Goal: Find specific page/section: Find specific page/section

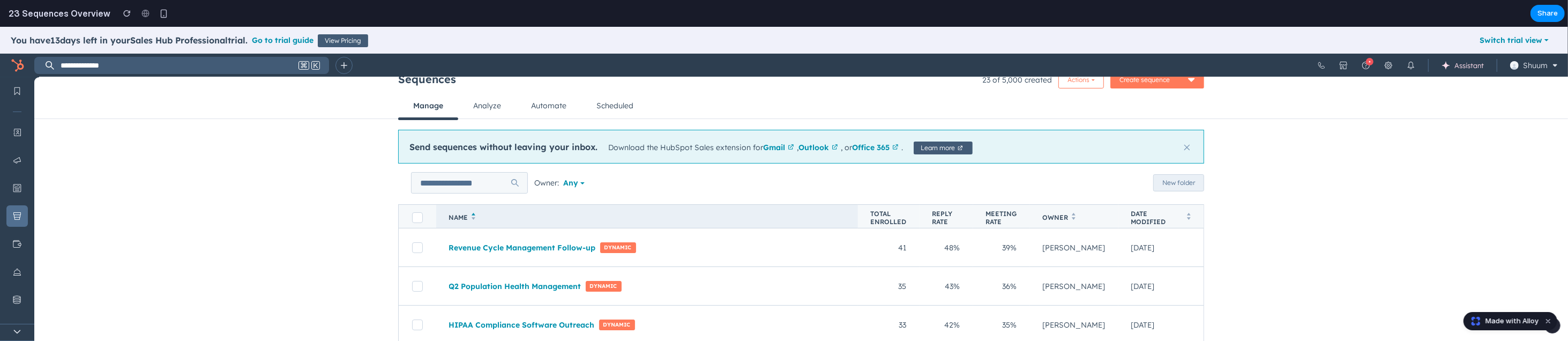
scroll to position [54, 0]
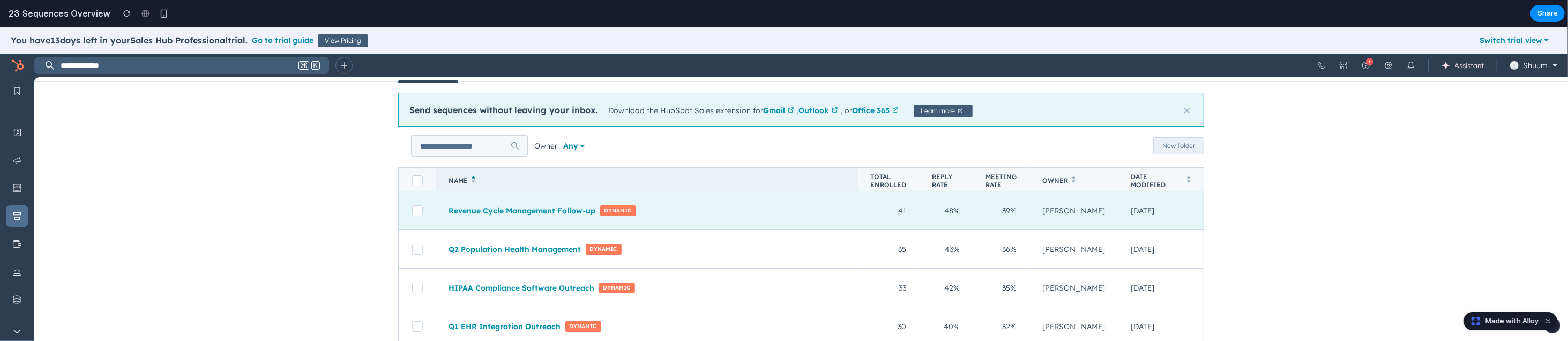
drag, startPoint x: 459, startPoint y: 195, endPoint x: 472, endPoint y: 199, distance: 13.6
click at [461, 195] on td "Revenue Cycle Management Follow-up Dynamic Edit" at bounding box center [647, 210] width 422 height 39
drag, startPoint x: 472, startPoint y: 199, endPoint x: 485, endPoint y: 196, distance: 13.3
click at [485, 196] on td "Revenue Cycle Management Follow-up Dynamic Edit" at bounding box center [647, 210] width 422 height 39
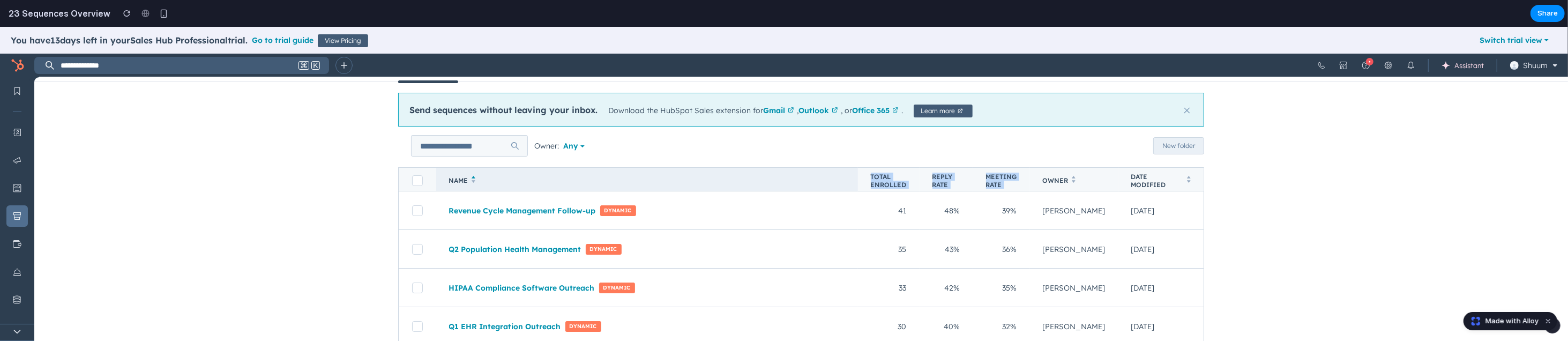
drag, startPoint x: 509, startPoint y: 191, endPoint x: 520, endPoint y: 186, distance: 12.1
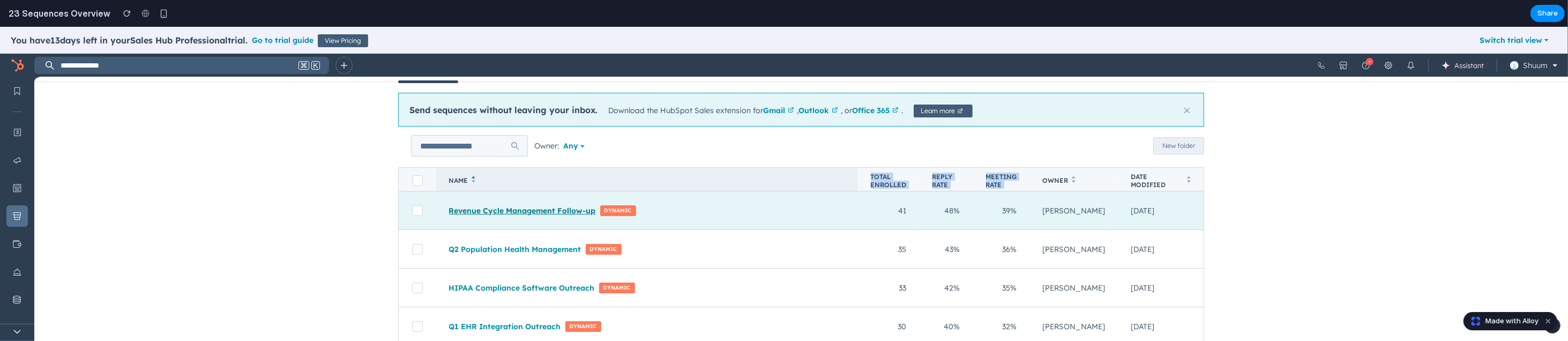
drag, startPoint x: 520, startPoint y: 186, endPoint x: 471, endPoint y: 204, distance: 52.2
click at [472, 202] on div "Revenue Cycle Management Follow-up Dynamic Edit" at bounding box center [647, 210] width 396 height 21
click at [492, 212] on link "Revenue Cycle Management Follow-up" at bounding box center [523, 210] width 147 height 10
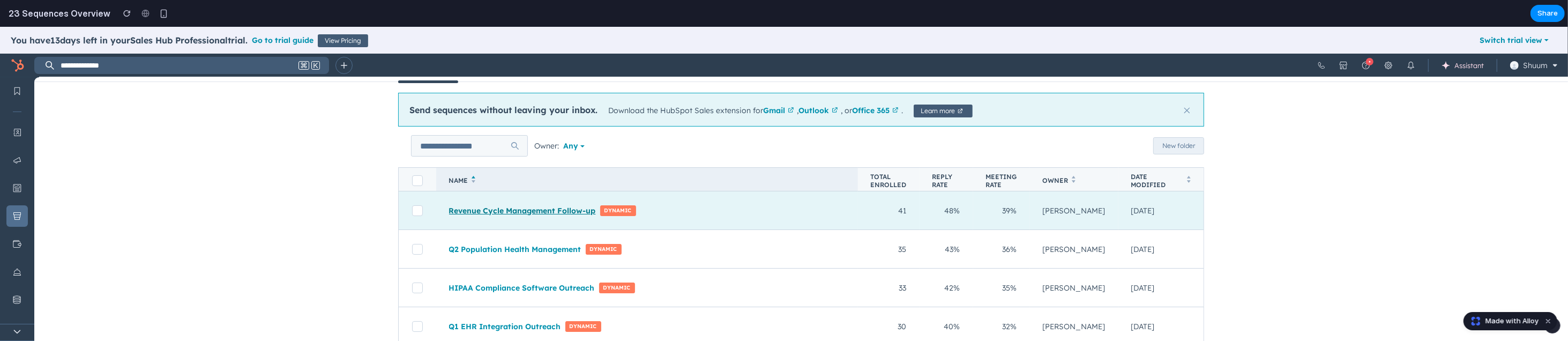
click at [502, 212] on link "Revenue Cycle Management Follow-up" at bounding box center [523, 210] width 147 height 10
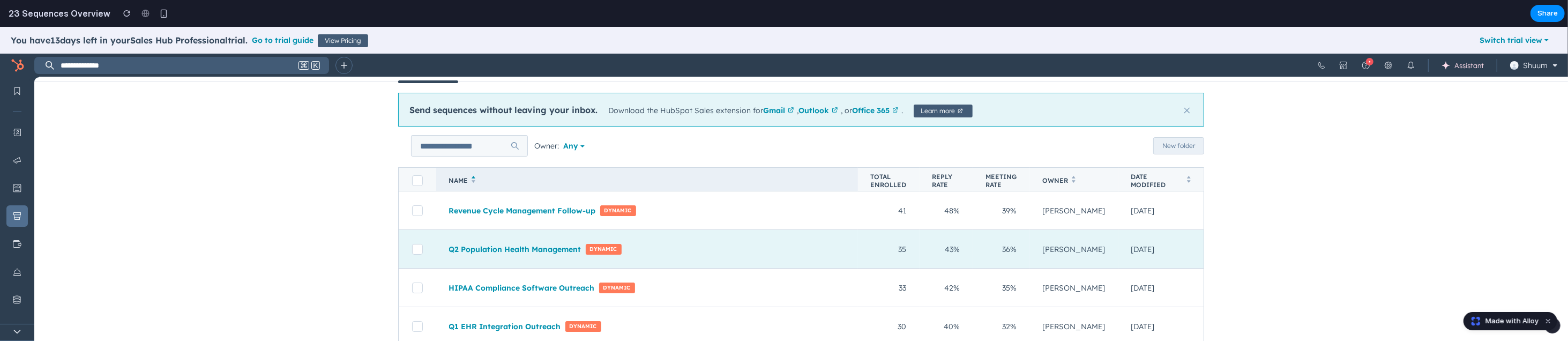
click at [806, 238] on div "Q2 Population Health Management Dynamic Edit" at bounding box center [647, 248] width 396 height 21
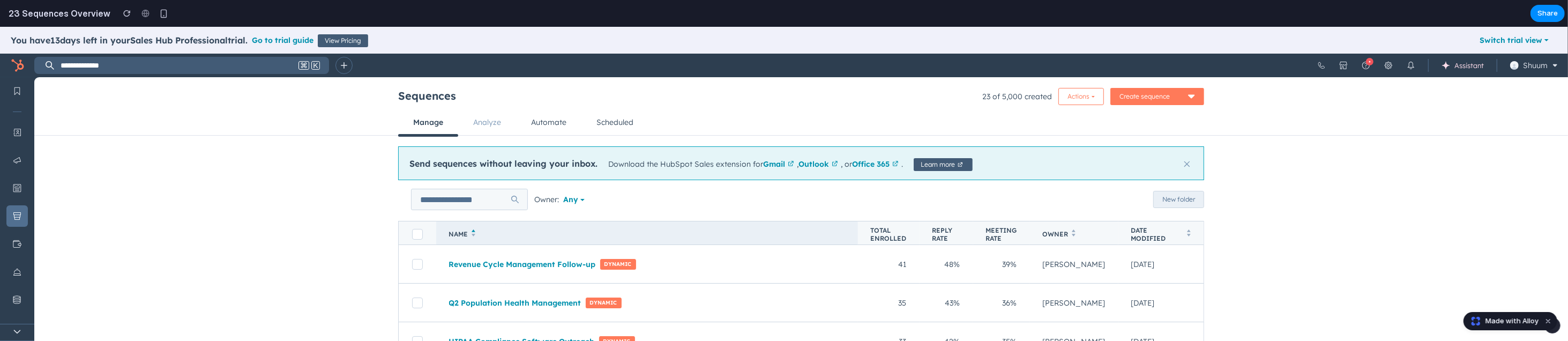
drag, startPoint x: 739, startPoint y: 176, endPoint x: 499, endPoint y: 132, distance: 244.0
click at [499, 132] on link "Analyze" at bounding box center [487, 122] width 58 height 26
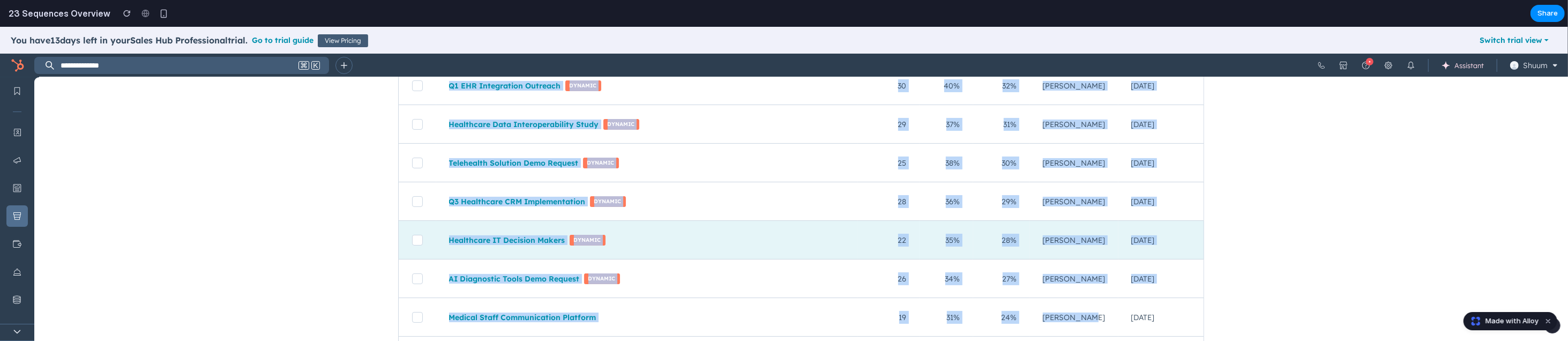
drag, startPoint x: 283, startPoint y: 106, endPoint x: 1100, endPoint y: 339, distance: 849.6
click at [1100, 339] on div "Sequences 23 of 5,000 created Actions Create sequence Manage Analyze Automate S…" at bounding box center [801, 328] width 1534 height 1090
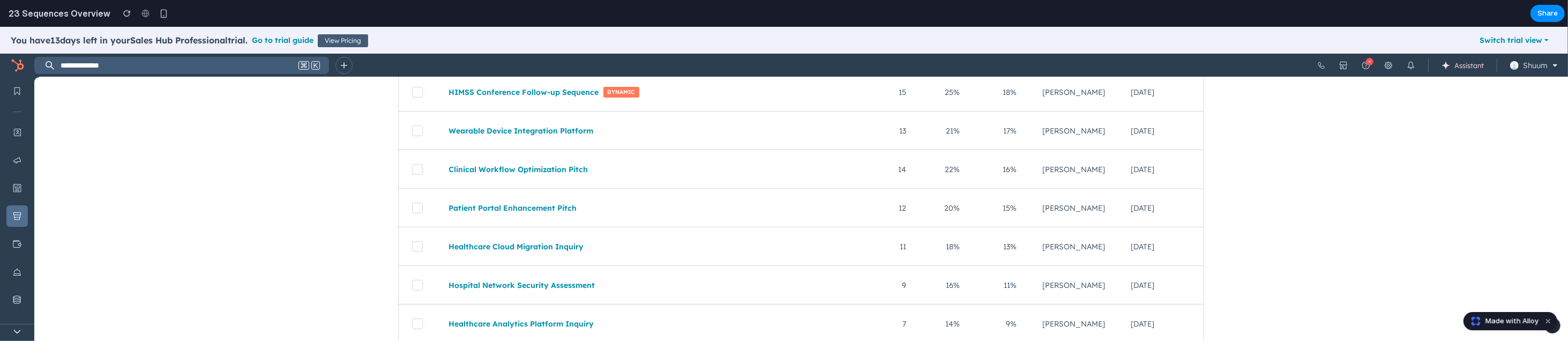
scroll to position [824, 0]
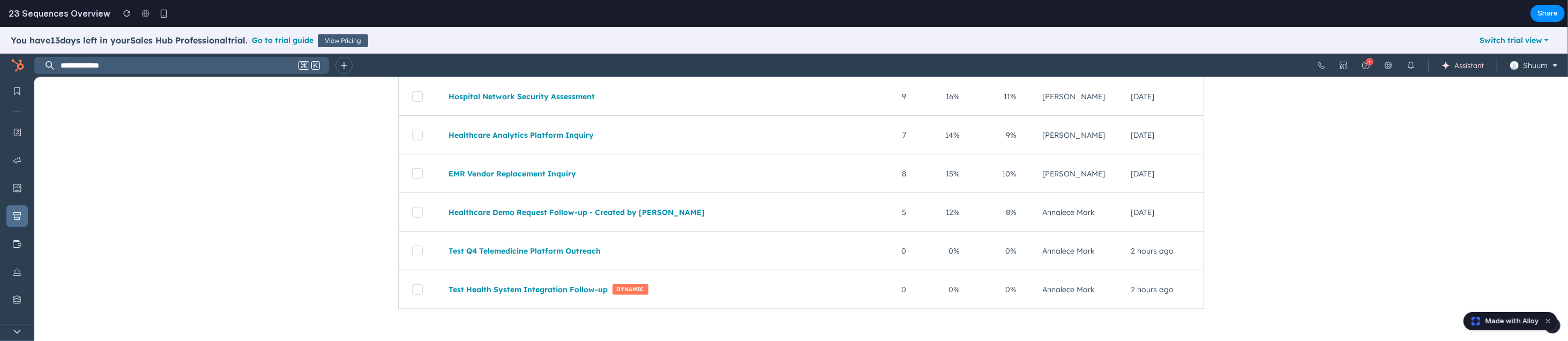
drag, startPoint x: 888, startPoint y: 114, endPoint x: 1132, endPoint y: 347, distance: 337.4
click at [1132, 340] on html "You have 13 days left in your Sales Hub Professional trial. Go to trial guide V…" at bounding box center [784, 184] width 1568 height 314
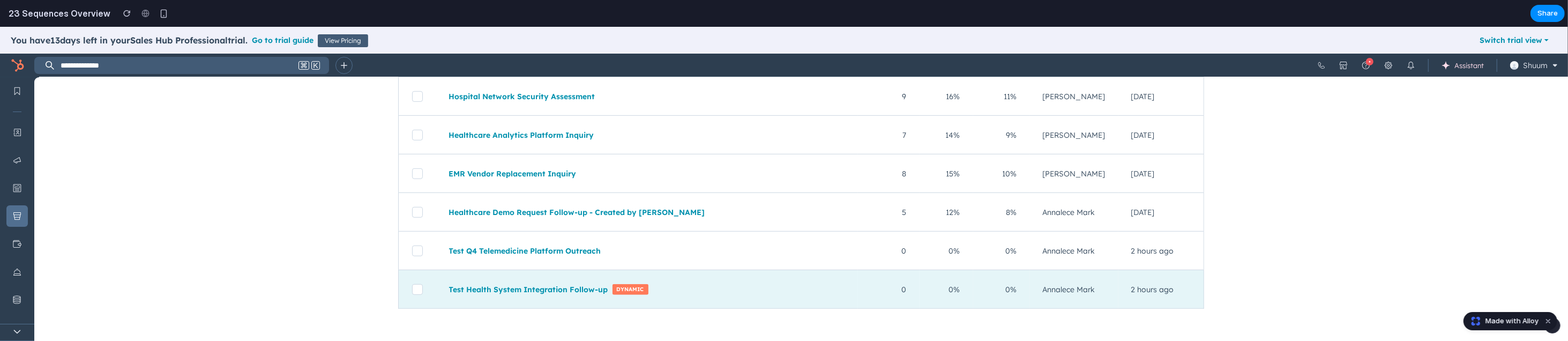
click at [1154, 279] on td "2 hours ago" at bounding box center [1161, 289] width 86 height 39
